Goal: Task Accomplishment & Management: Complete application form

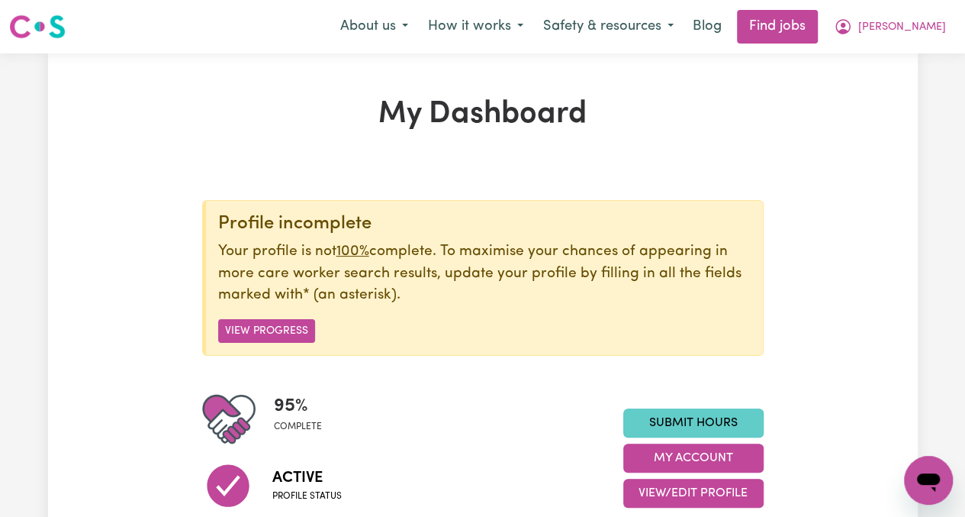
click at [716, 413] on link "Submit Hours" at bounding box center [693, 422] width 140 height 29
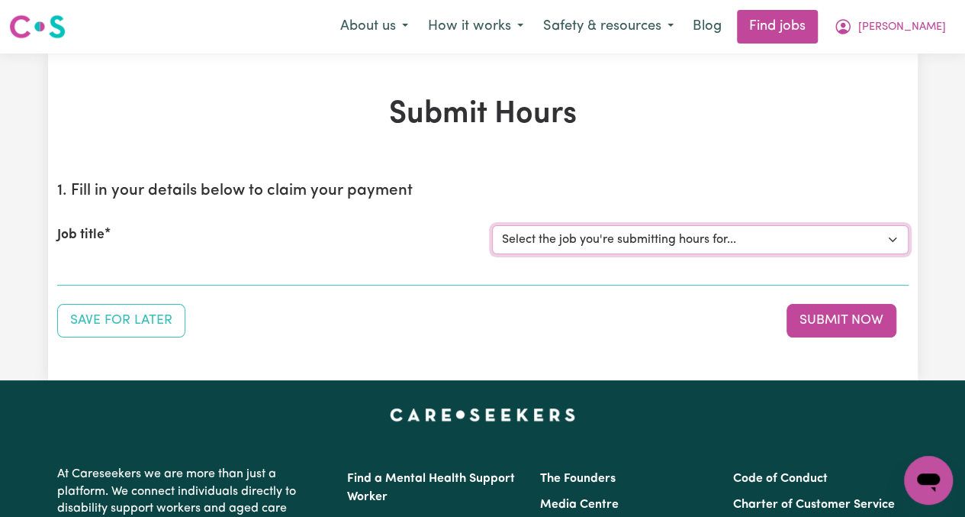
click at [639, 241] on select "Select the job you're submitting hours for... [[PERSON_NAME]] [DEMOGRAPHIC_DATA…" at bounding box center [700, 239] width 417 height 29
select select "13794"
click at [492, 225] on select "Select the job you're submitting hours for... [[PERSON_NAME]] [DEMOGRAPHIC_DATA…" at bounding box center [700, 239] width 417 height 29
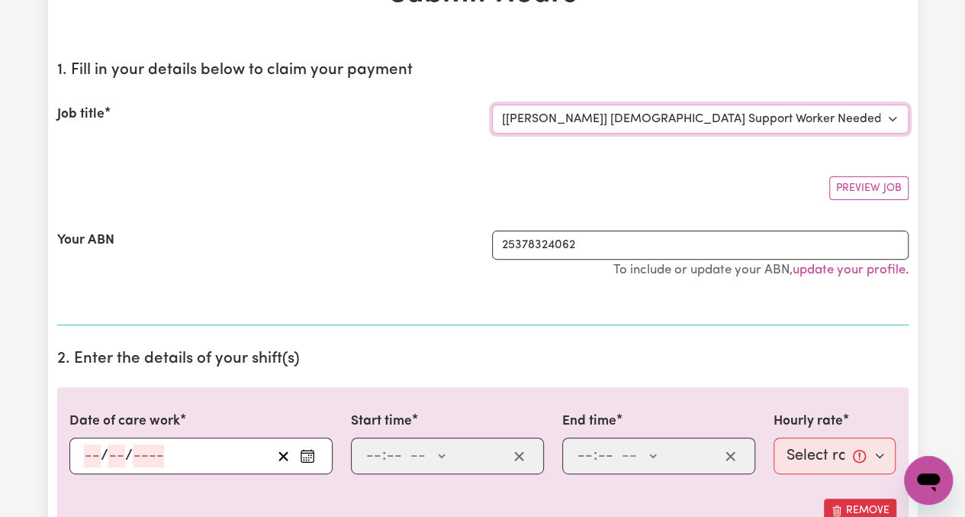
scroll to position [153, 0]
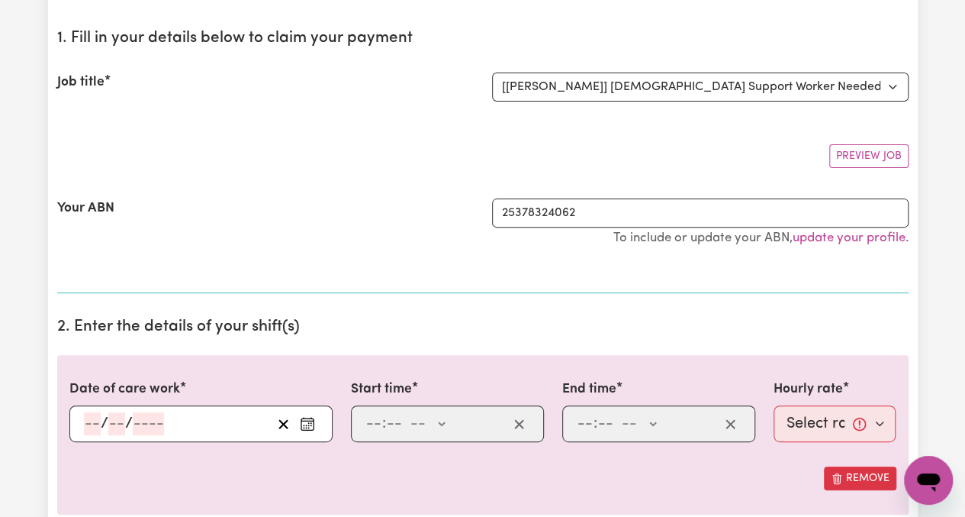
click at [312, 417] on icon "Enter the date of care work" at bounding box center [307, 423] width 15 height 15
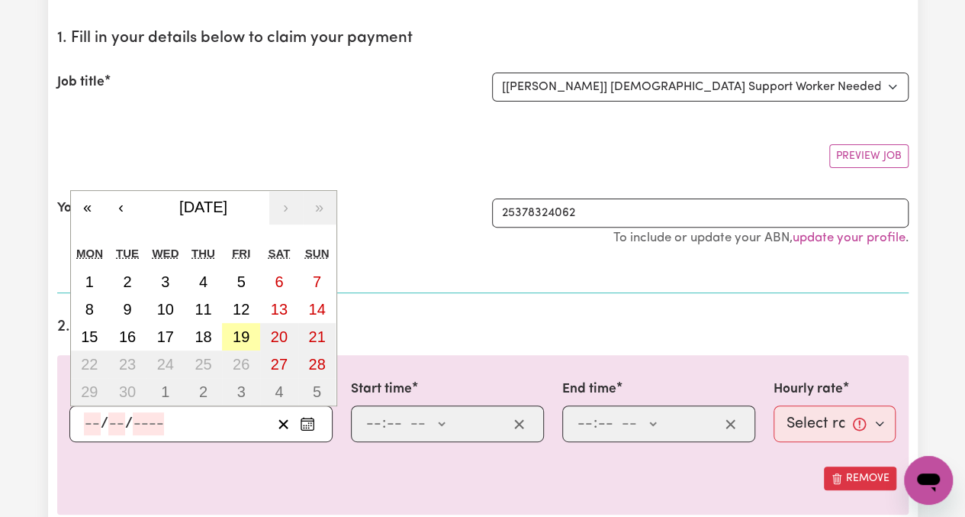
click at [237, 325] on button "19" at bounding box center [241, 336] width 38 height 27
type input "[DATE]"
type input "19"
type input "9"
type input "2025"
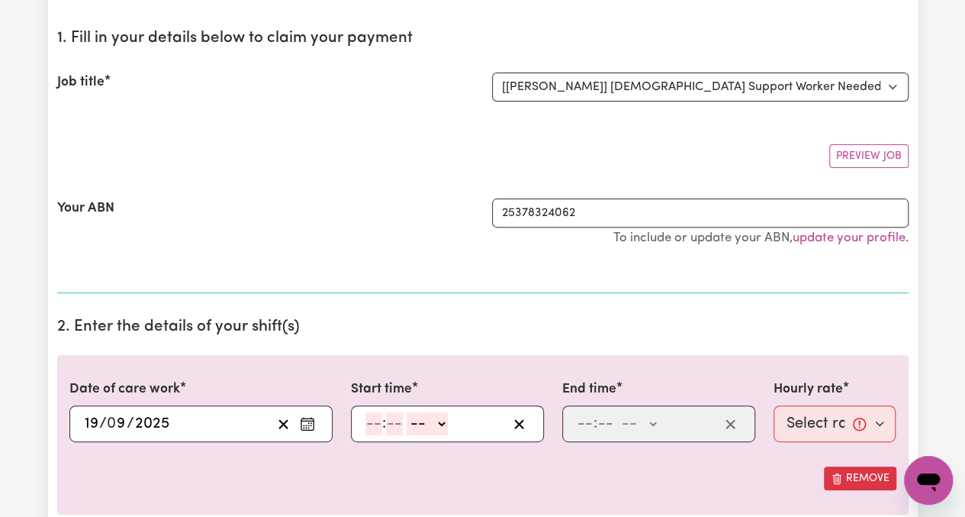
click at [371, 420] on input "number" at bounding box center [373, 423] width 17 height 23
type input "9"
type input "0"
select select "am"
type input "09:00"
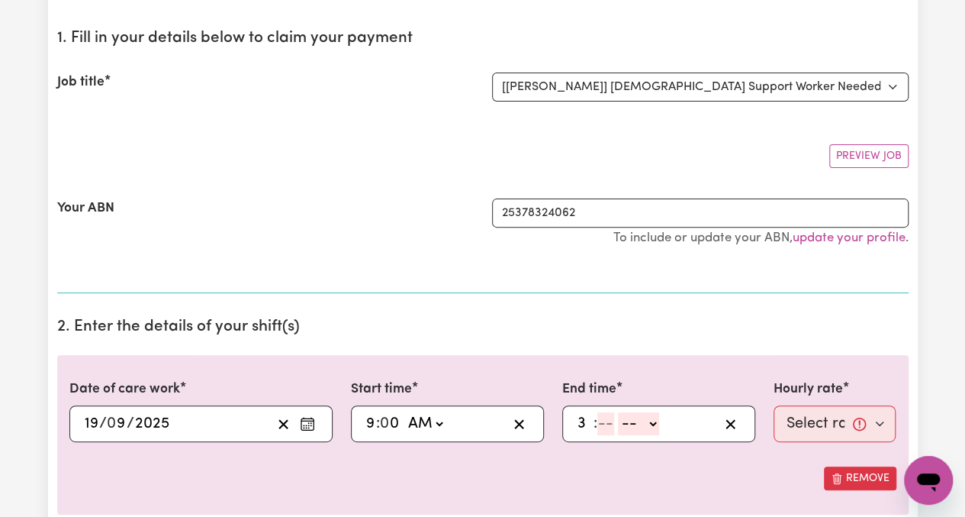
type input "3"
type input "0"
select select "am"
type input "03:00"
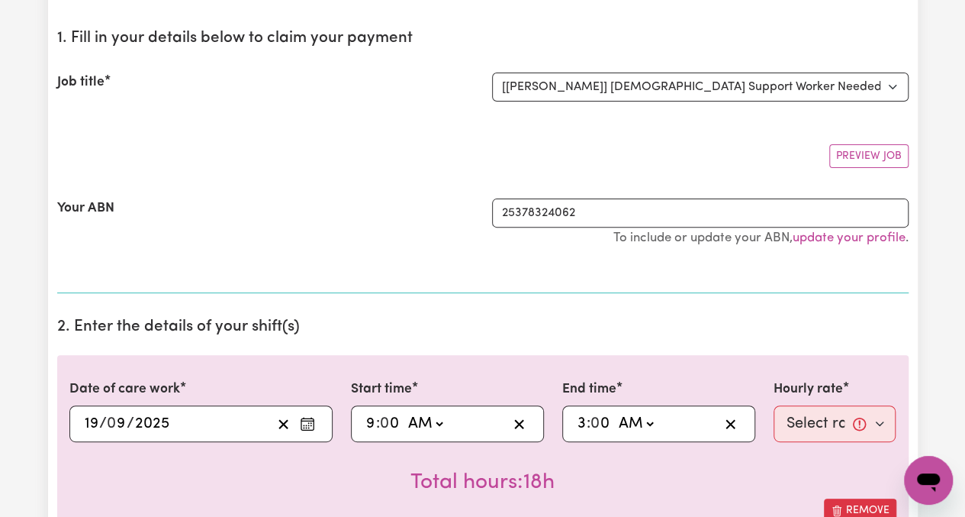
select select "pm"
type input "15:00"
select select "65.21-Weekday"
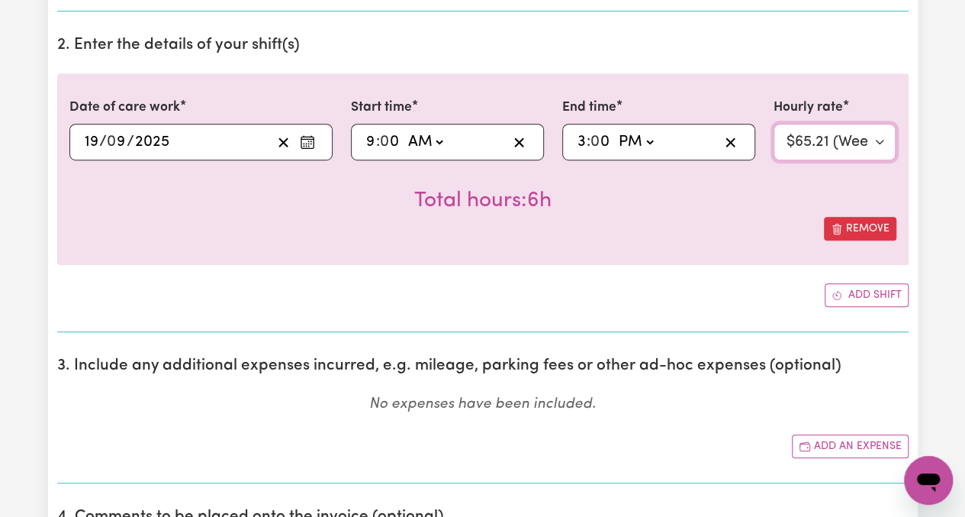
scroll to position [458, 0]
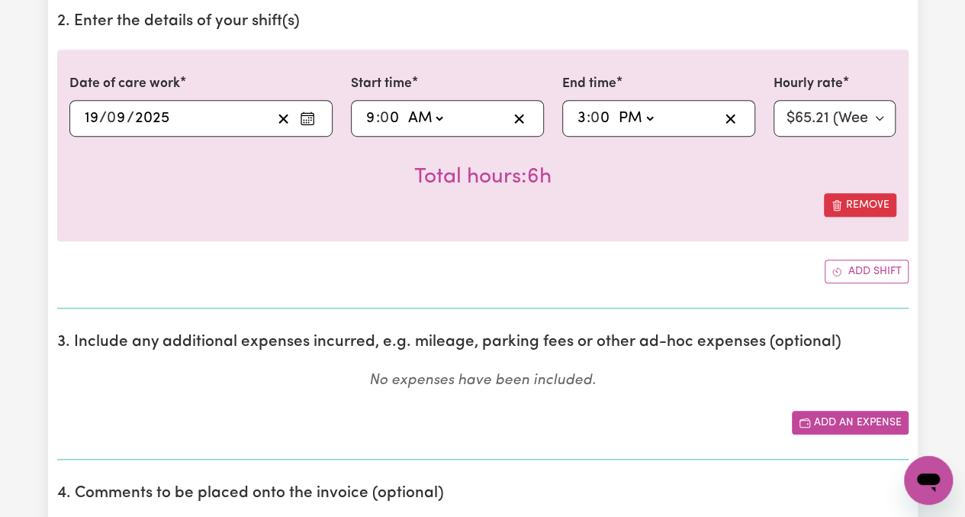
click at [867, 420] on button "Add an expense" at bounding box center [850, 422] width 117 height 24
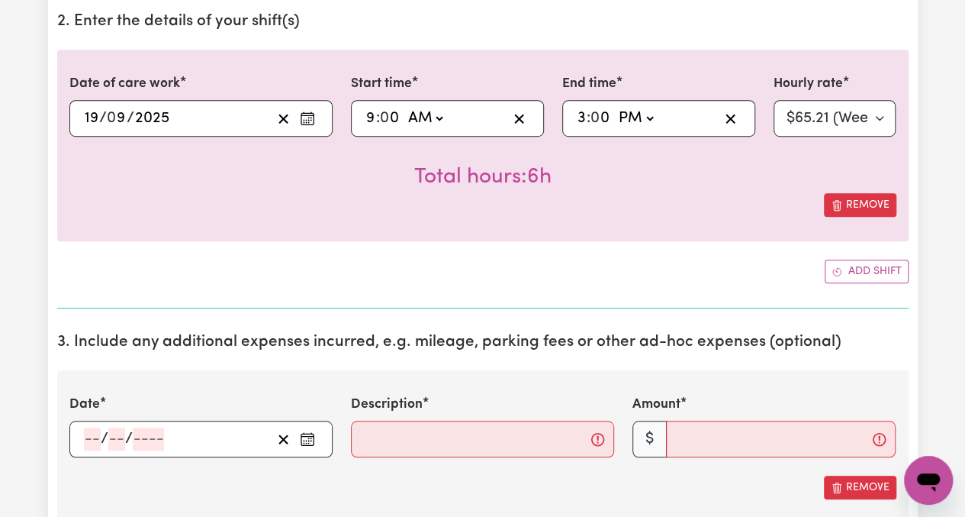
click at [322, 436] on div "/ /" at bounding box center [200, 438] width 263 height 37
click at [307, 436] on icon "Enter the date of expense" at bounding box center [307, 438] width 15 height 15
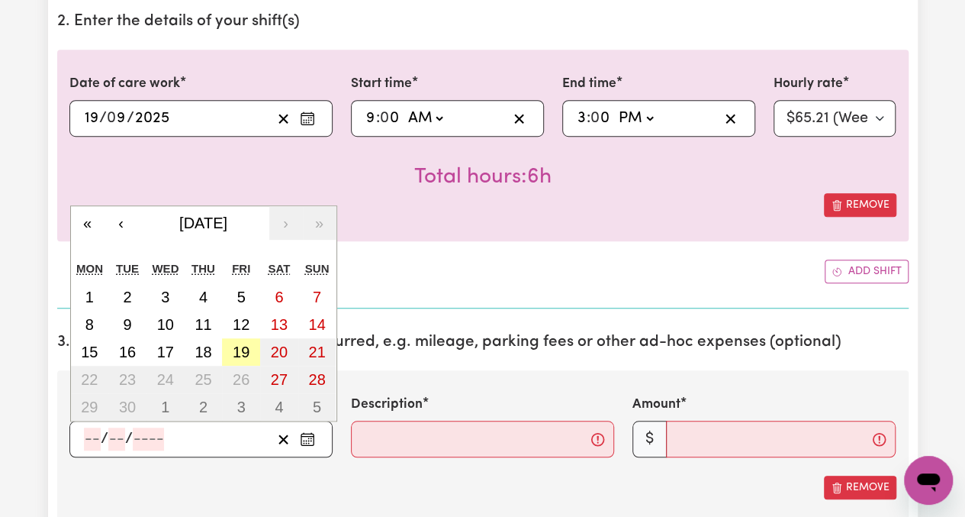
click at [243, 352] on abbr "19" at bounding box center [241, 351] width 17 height 17
type input "[DATE]"
type input "19"
type input "9"
type input "2025"
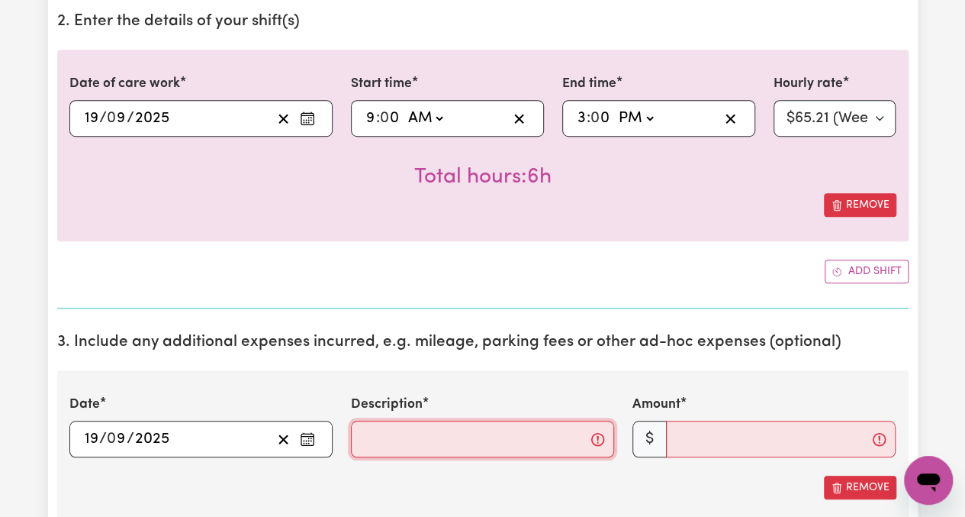
click at [443, 438] on input "Description" at bounding box center [482, 438] width 263 height 37
type input "Travel"
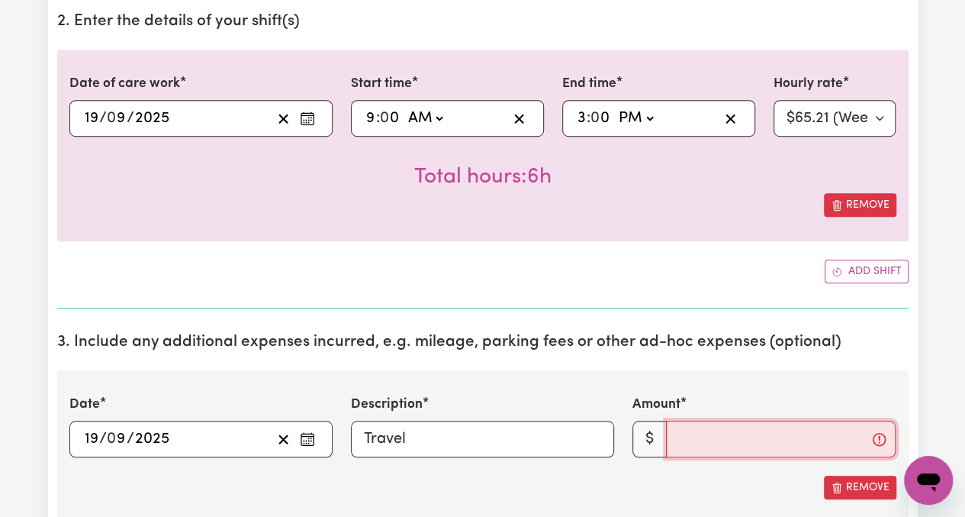
click at [700, 430] on input "Amount" at bounding box center [781, 438] width 230 height 37
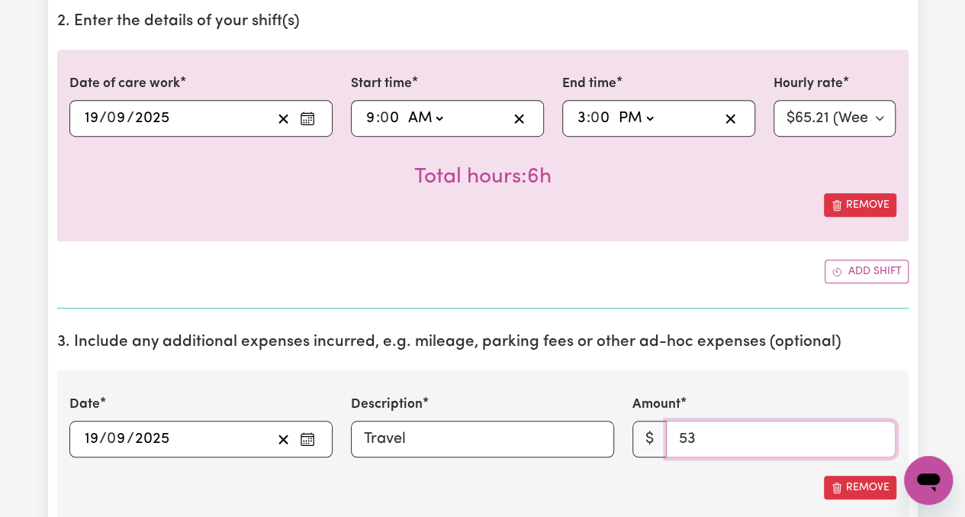
type input "53"
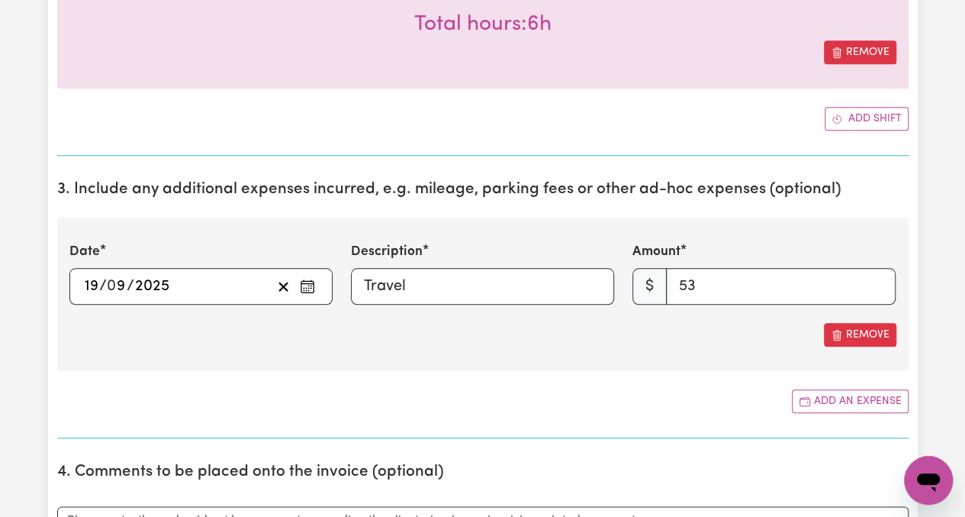
scroll to position [687, 0]
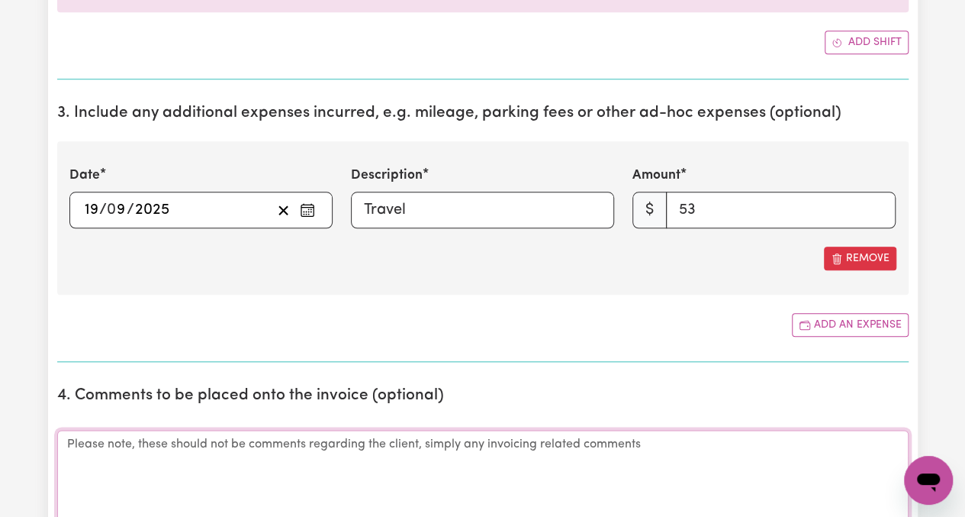
click at [246, 463] on textarea "Comments" at bounding box center [482, 487] width 851 height 114
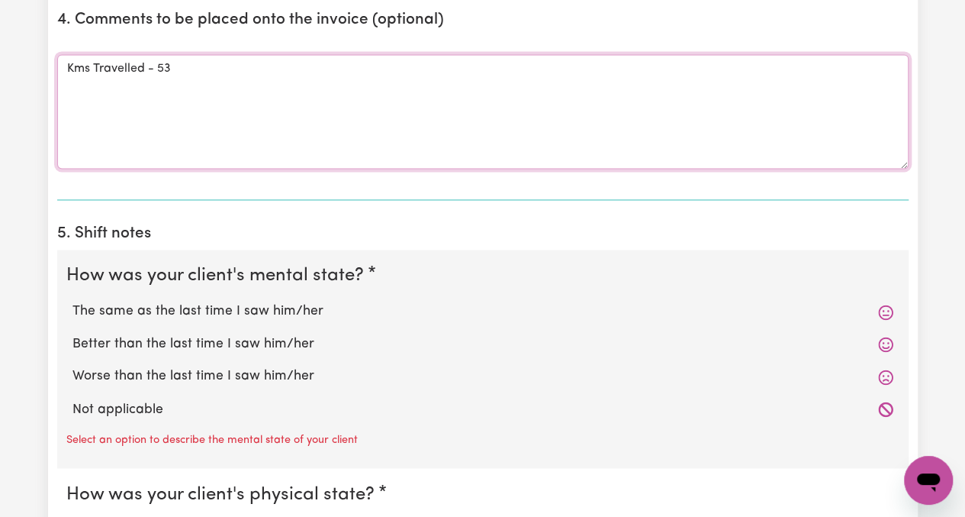
scroll to position [1068, 0]
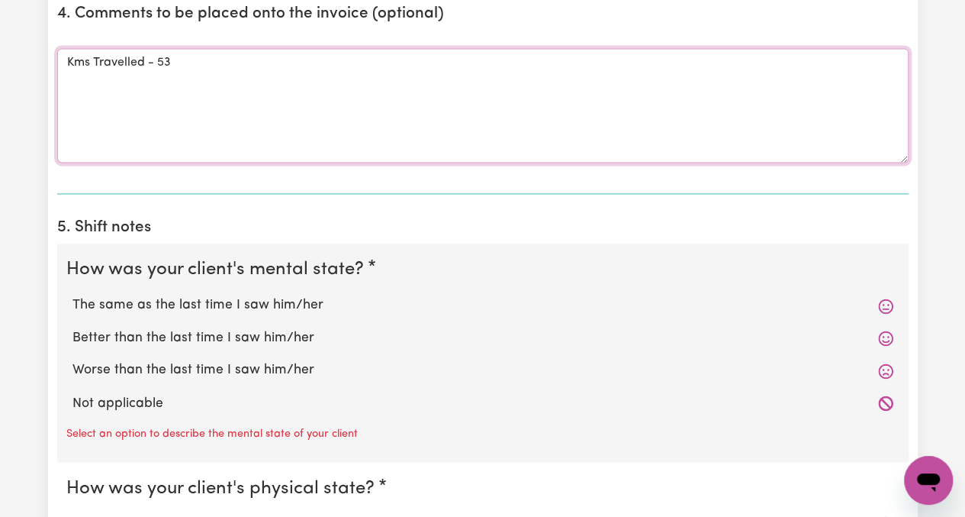
type textarea "Kms Travelled - 53"
click at [122, 307] on label "The same as the last time I saw him/her" at bounding box center [482, 305] width 821 height 20
click at [72, 295] on input "The same as the last time I saw him/her" at bounding box center [72, 294] width 1 height 1
radio input "true"
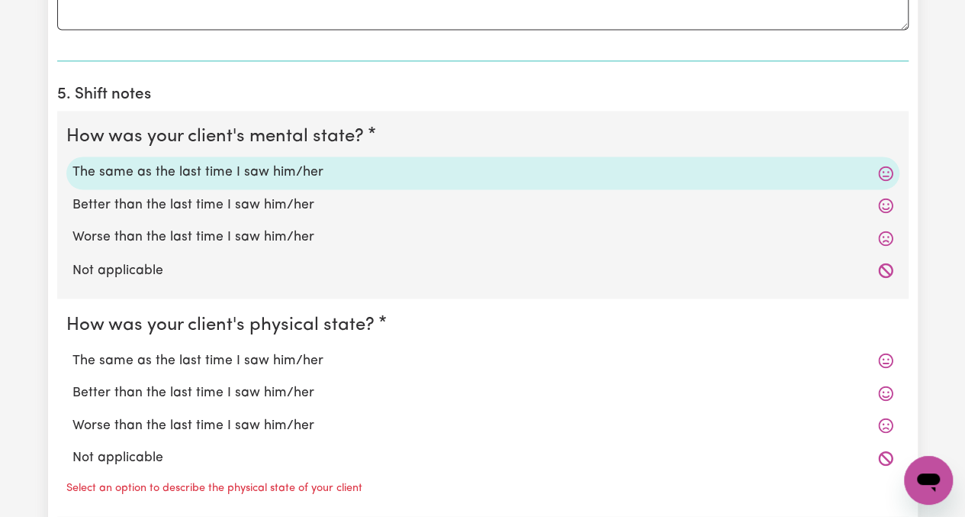
scroll to position [1297, 0]
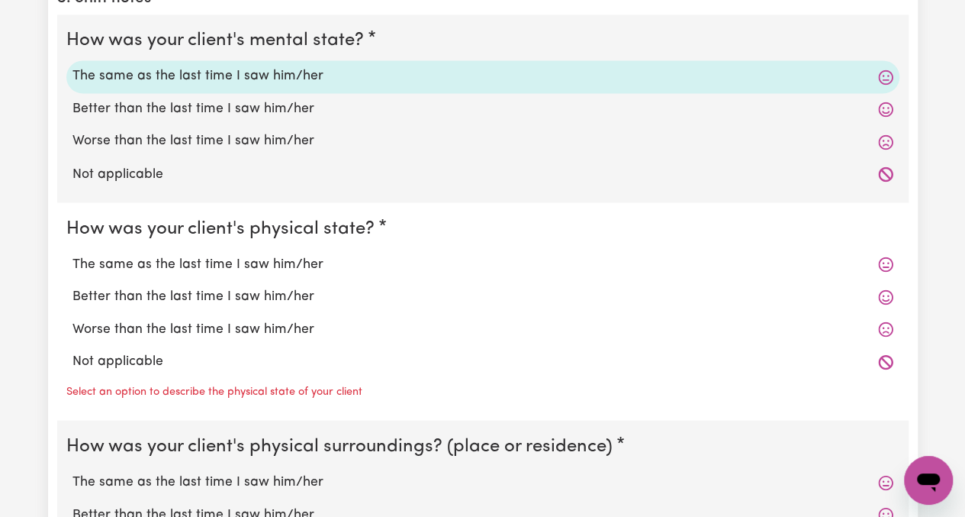
click at [160, 262] on label "The same as the last time I saw him/her" at bounding box center [482, 264] width 821 height 20
click at [72, 254] on input "The same as the last time I saw him/her" at bounding box center [72, 253] width 1 height 1
radio input "true"
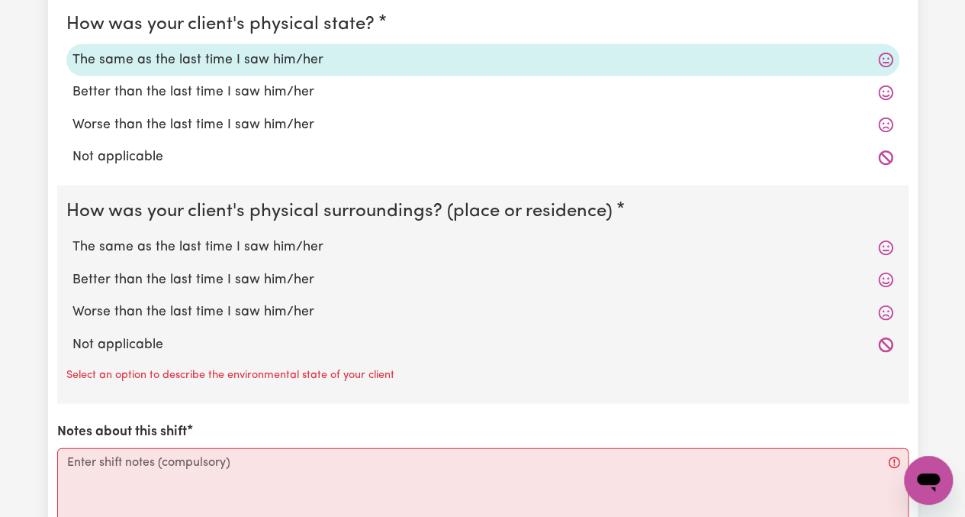
scroll to position [1526, 0]
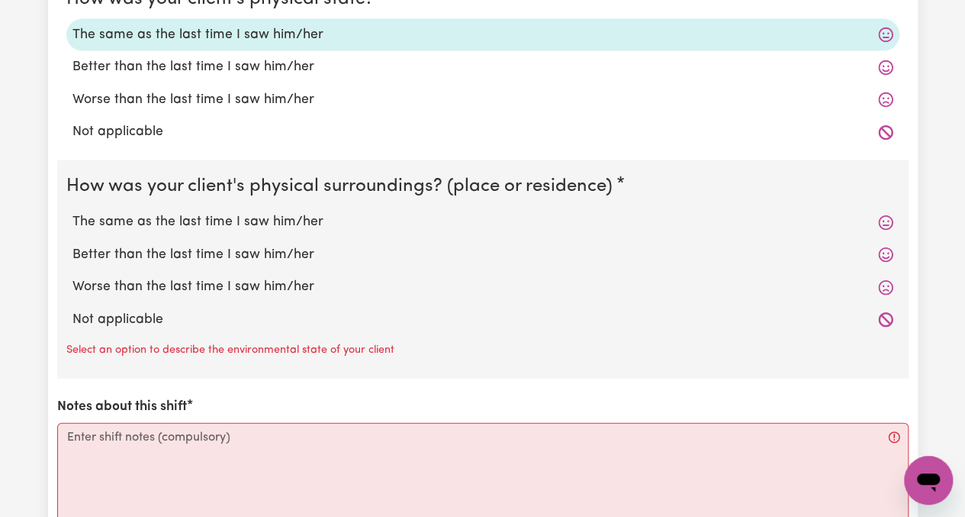
click at [201, 224] on label "The same as the last time I saw him/her" at bounding box center [482, 222] width 821 height 20
click at [72, 212] on input "The same as the last time I saw him/her" at bounding box center [72, 211] width 1 height 1
radio input "true"
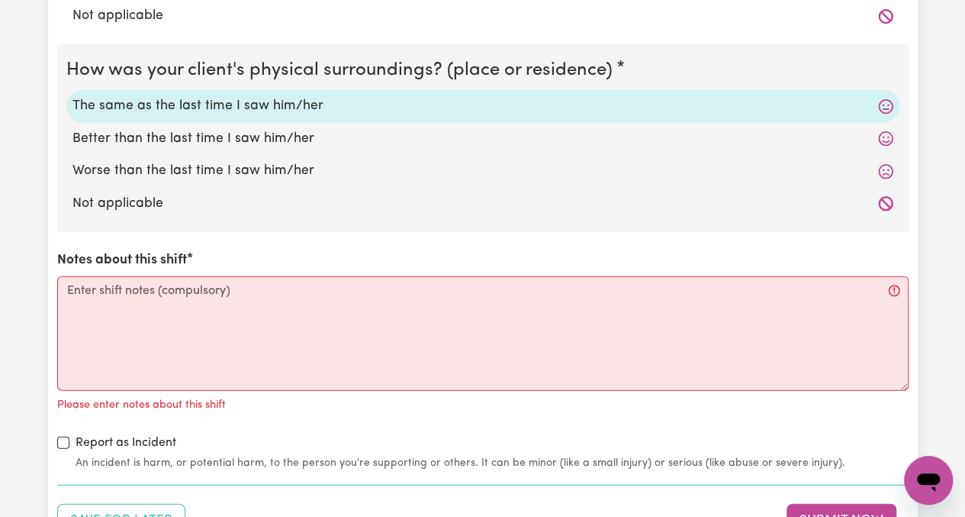
scroll to position [1678, 0]
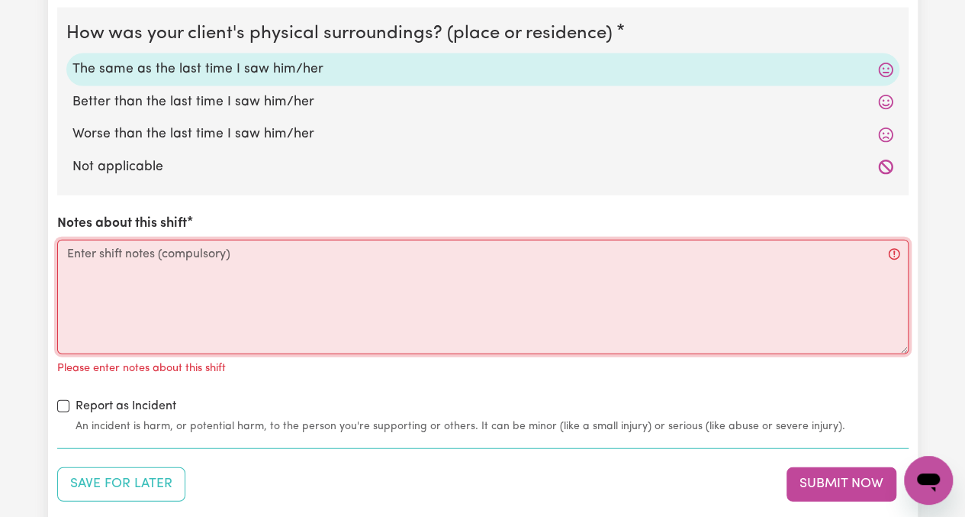
click at [209, 257] on textarea "Notes about this shift" at bounding box center [482, 297] width 851 height 114
click at [290, 252] on textarea "Notes about this shift" at bounding box center [482, 297] width 851 height 114
paste textarea "Picked Rose up from her home in [GEOGRAPHIC_DATA]. First stop was [GEOGRAPHIC_D…"
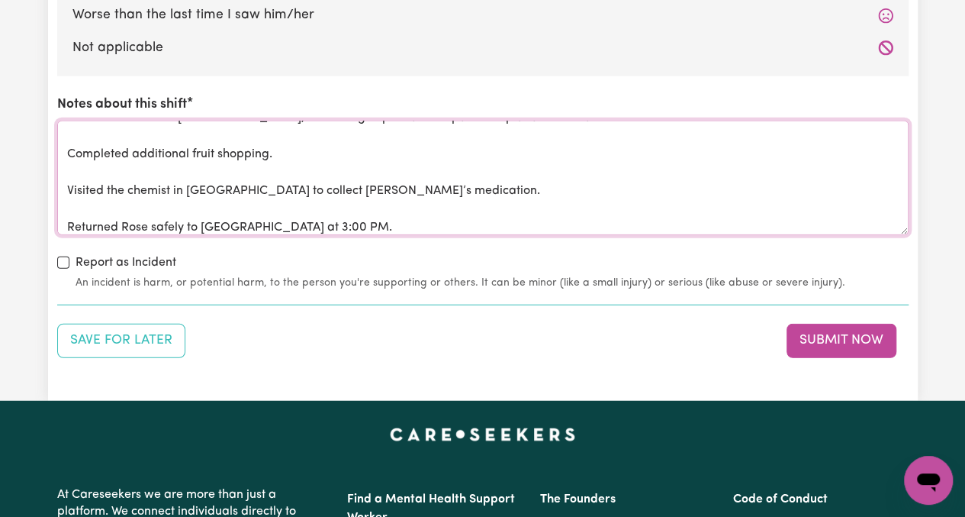
scroll to position [1831, 0]
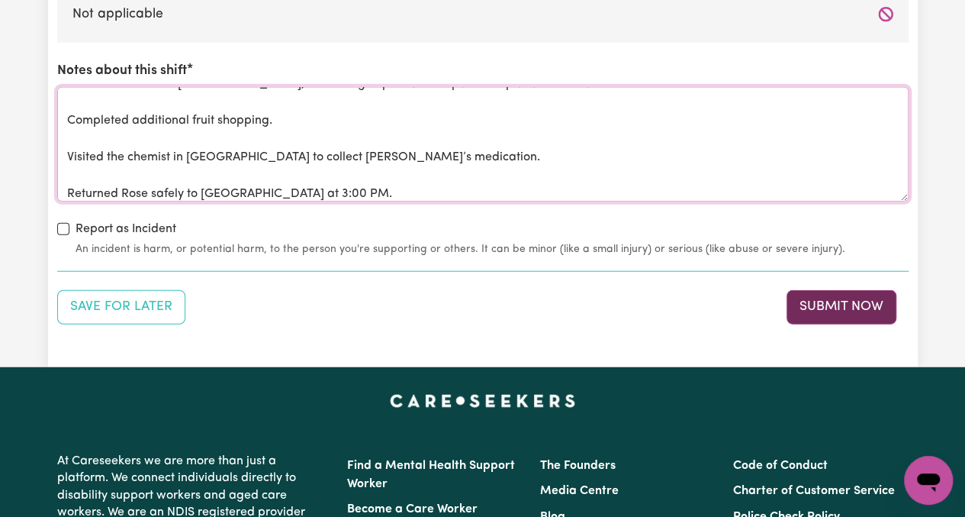
type textarea "Picked Rose up from her home in [GEOGRAPHIC_DATA]. First stop was [GEOGRAPHIC_D…"
click at [825, 307] on button "Submit Now" at bounding box center [842, 307] width 110 height 34
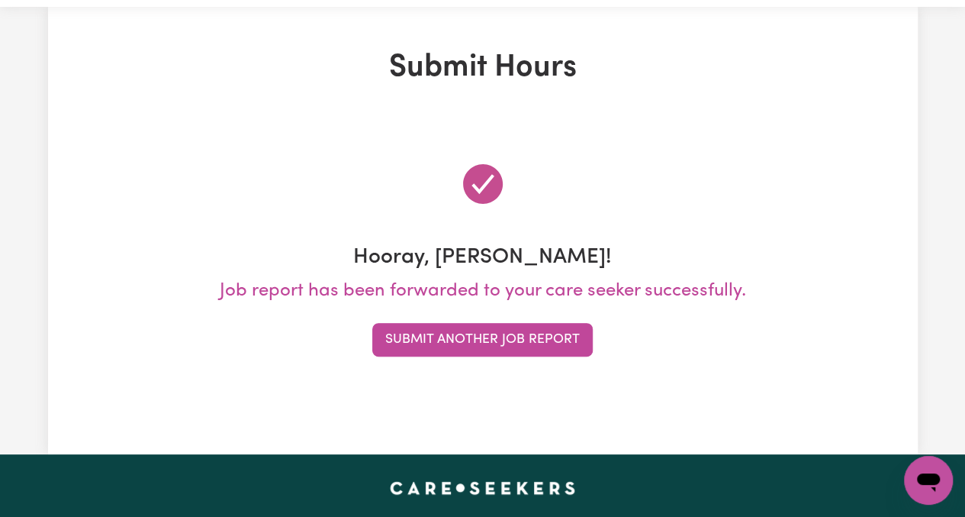
scroll to position [0, 0]
